Goal: Information Seeking & Learning: Learn about a topic

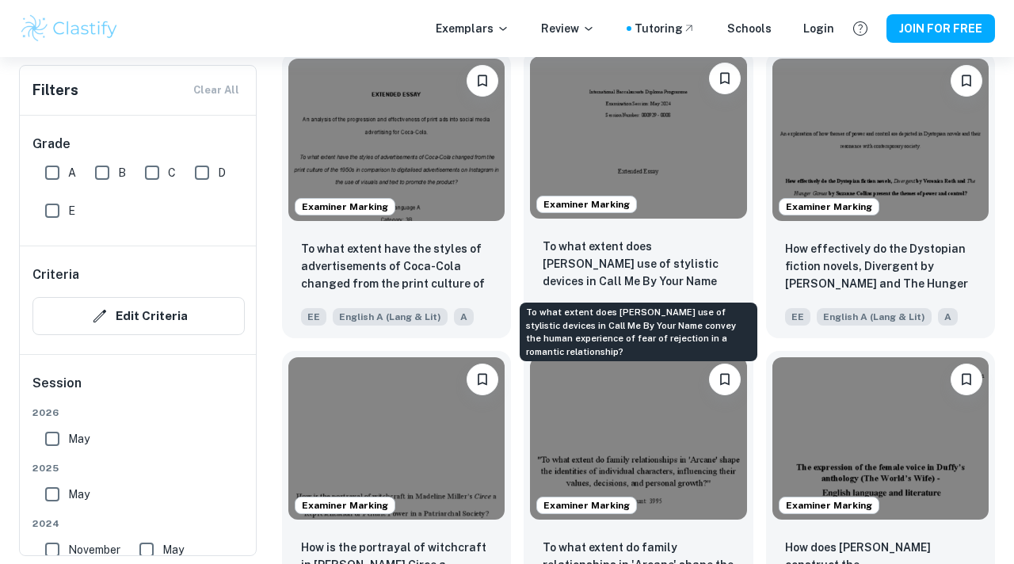
scroll to position [1369, 0]
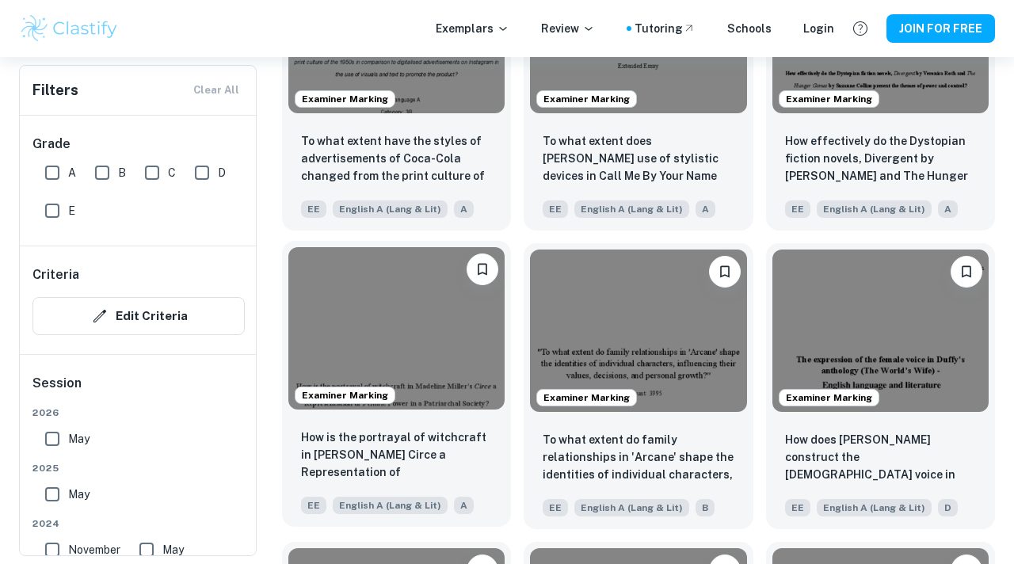
click at [429, 307] on img at bounding box center [396, 328] width 216 height 162
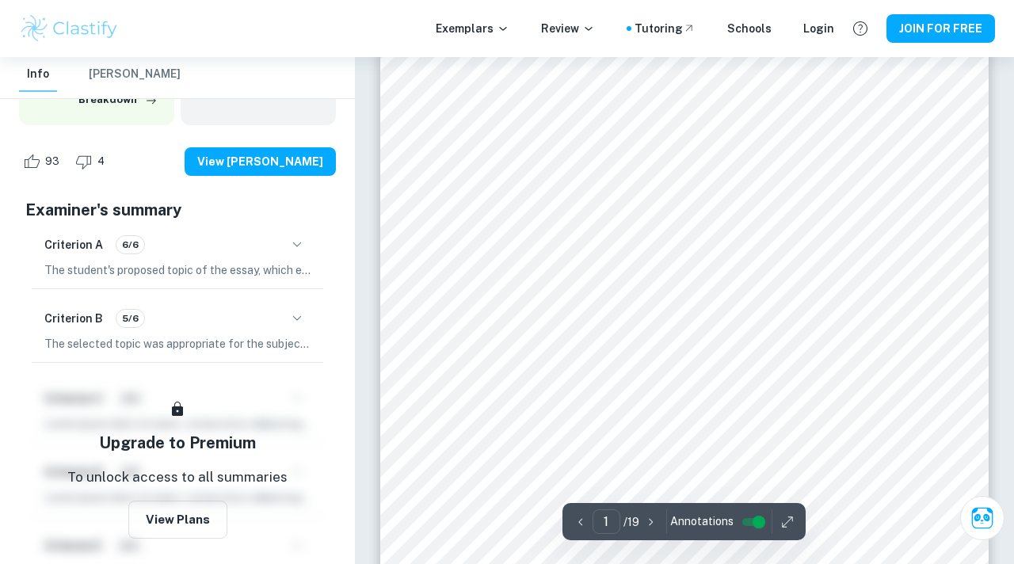
scroll to position [189, 0]
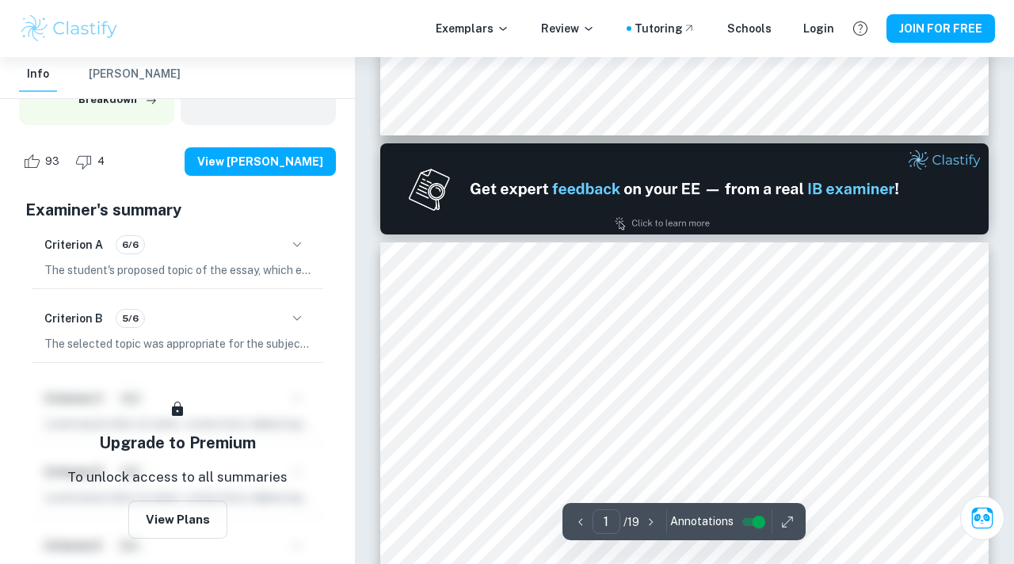
type input "2"
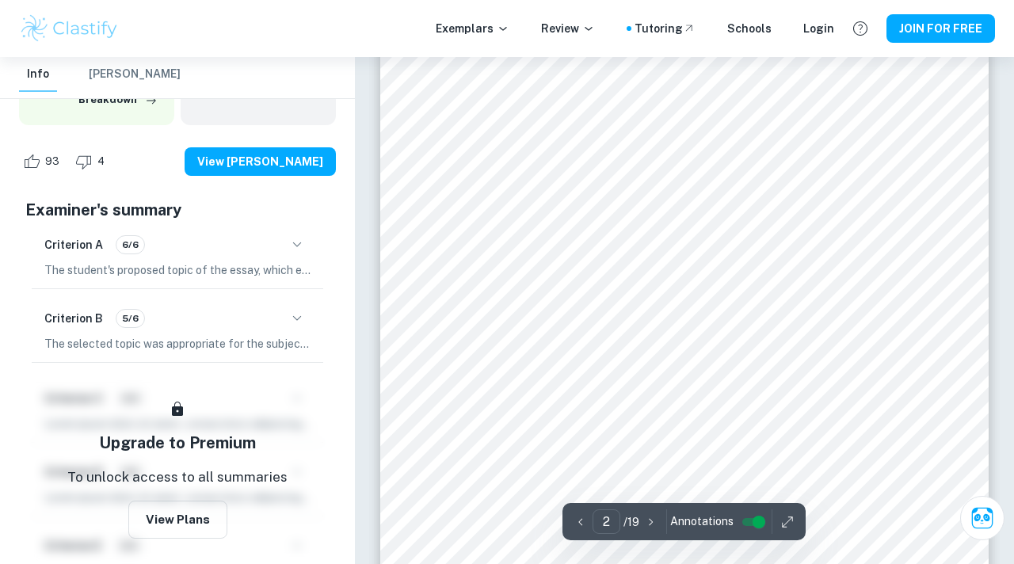
scroll to position [910, 0]
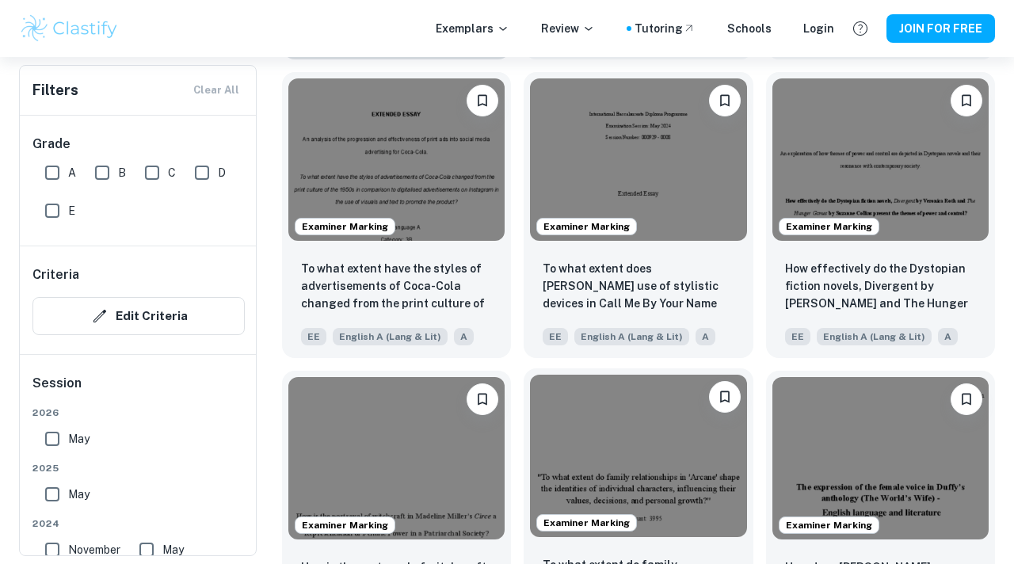
scroll to position [1229, 0]
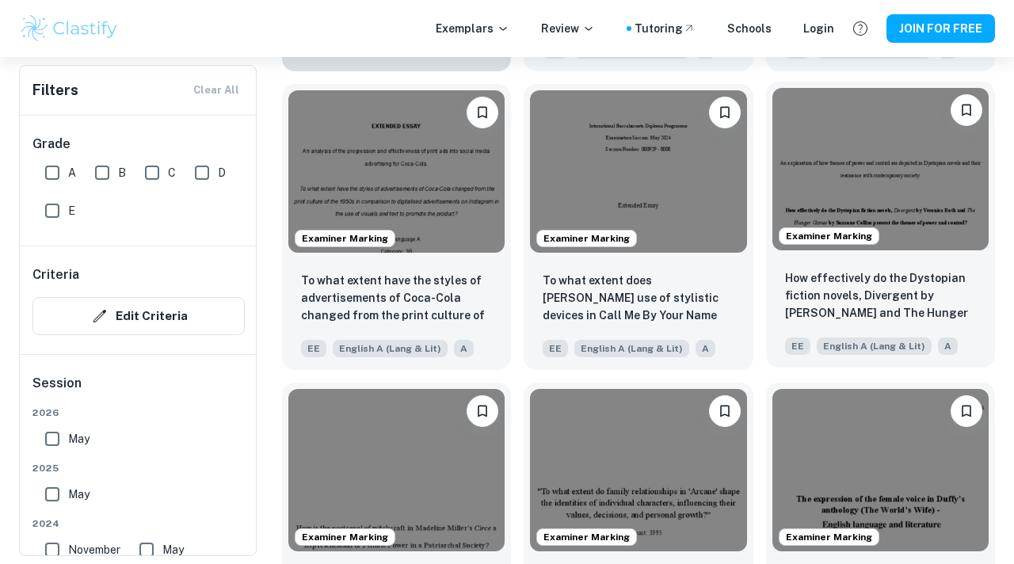
click at [880, 173] on img at bounding box center [881, 169] width 216 height 162
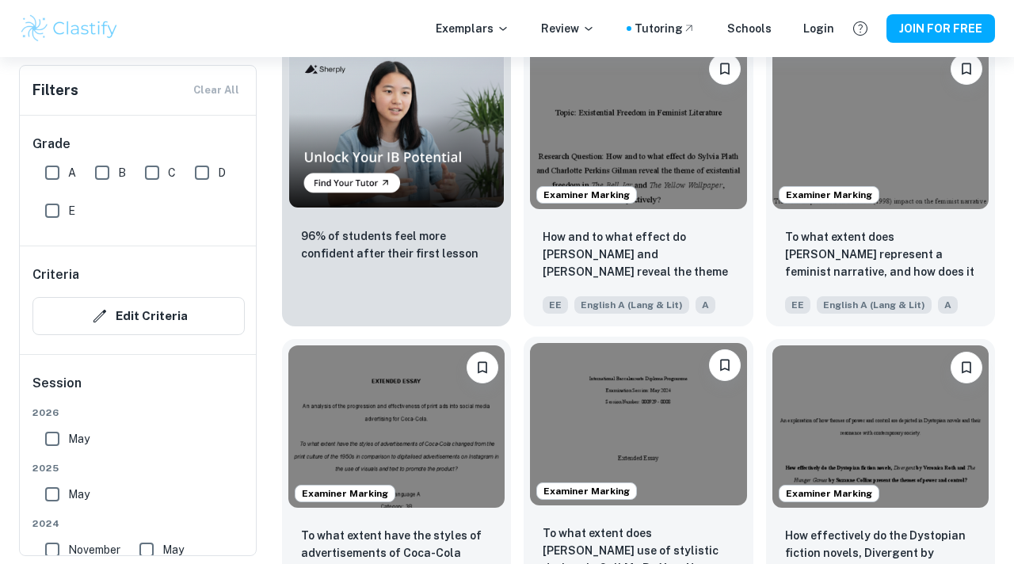
scroll to position [939, 0]
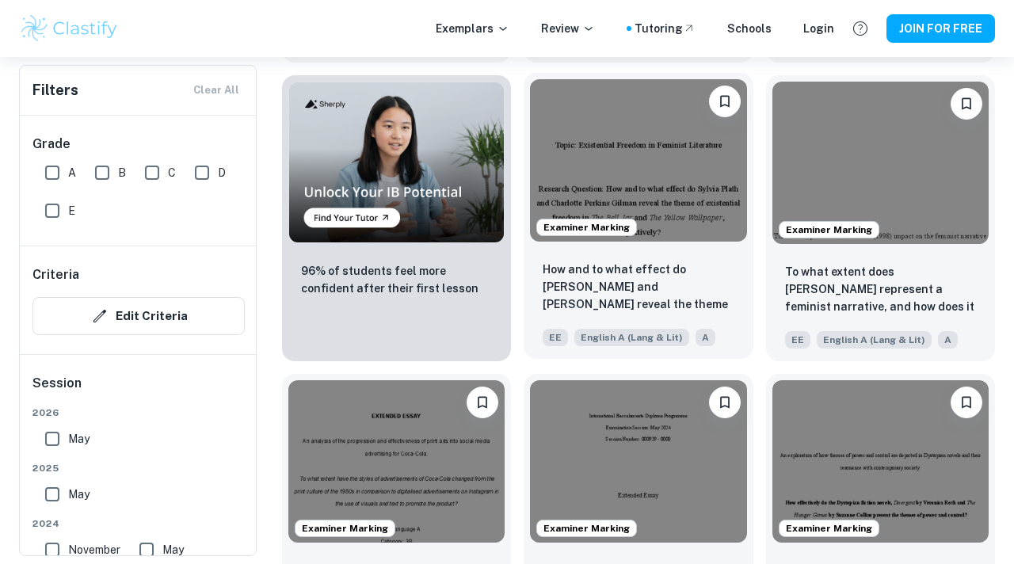
click at [632, 166] on img at bounding box center [638, 160] width 216 height 162
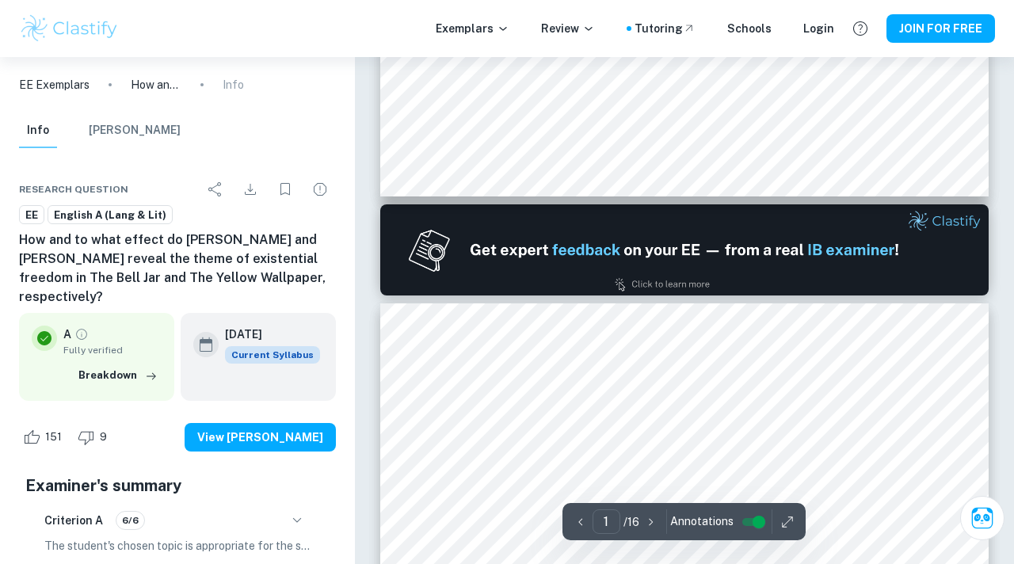
type input "2"
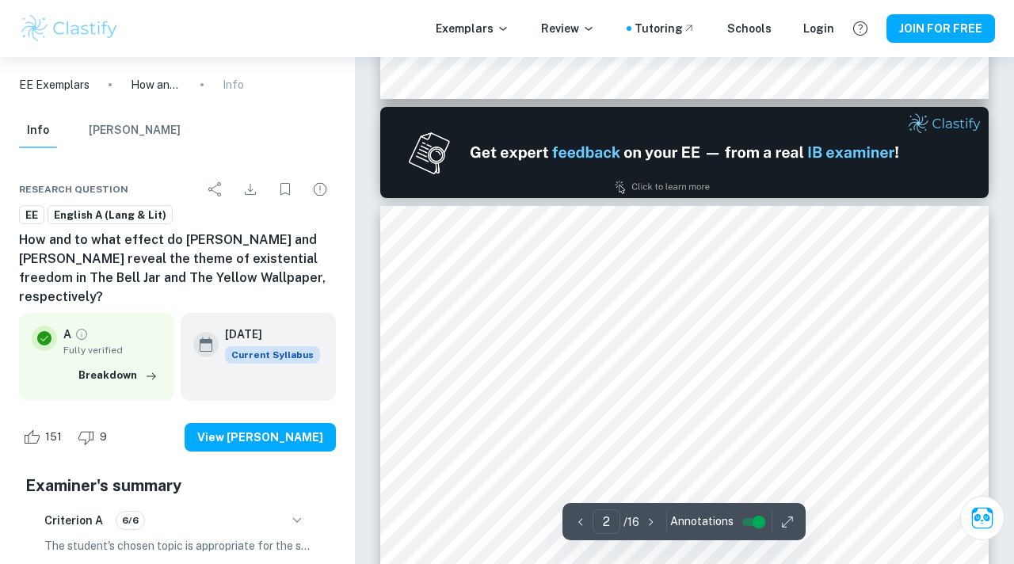
scroll to position [821, 0]
